Goal: Transaction & Acquisition: Purchase product/service

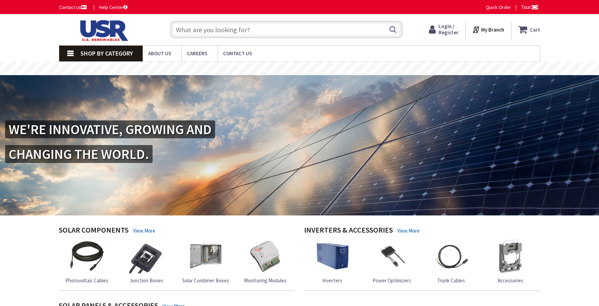
type input "[GEOGRAPHIC_DATA], [STREET_ADDRESS][PERSON_NAME]"
click at [228, 29] on input "text" at bounding box center [286, 29] width 232 height 17
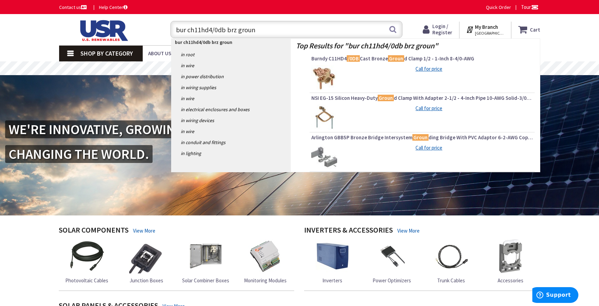
type input "bur ch11hd4/0db brz groun"
click at [327, 77] on img at bounding box center [324, 78] width 26 height 26
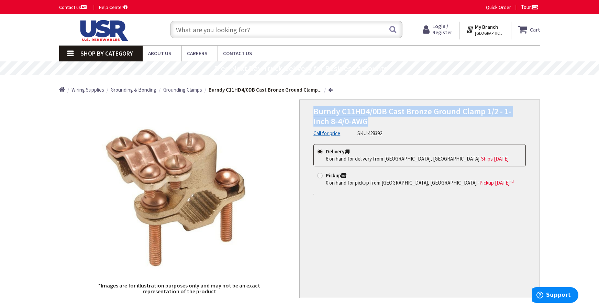
drag, startPoint x: 353, startPoint y: 122, endPoint x: 315, endPoint y: 113, distance: 39.3
click at [315, 113] on h1 "Burndy C11HD4/0DB Cast Bronze Ground Clamp 1/2 - 1-Inch 8-4/0-AWG" at bounding box center [419, 117] width 212 height 20
copy span "Burndy C11HD4/0DB Cast Bronze Ground Clamp 1/2 - 1-Inch 8-4/0-AWG"
